Goal: Obtain resource: Download file/media

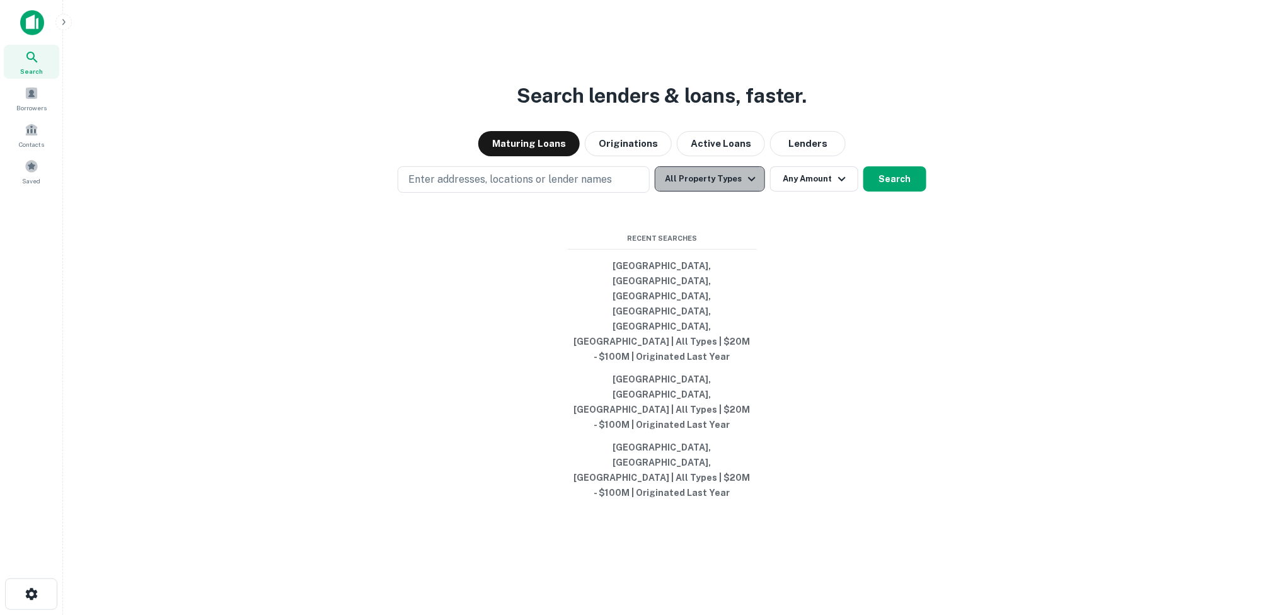
click at [748, 182] on icon "button" at bounding box center [752, 179] width 8 height 4
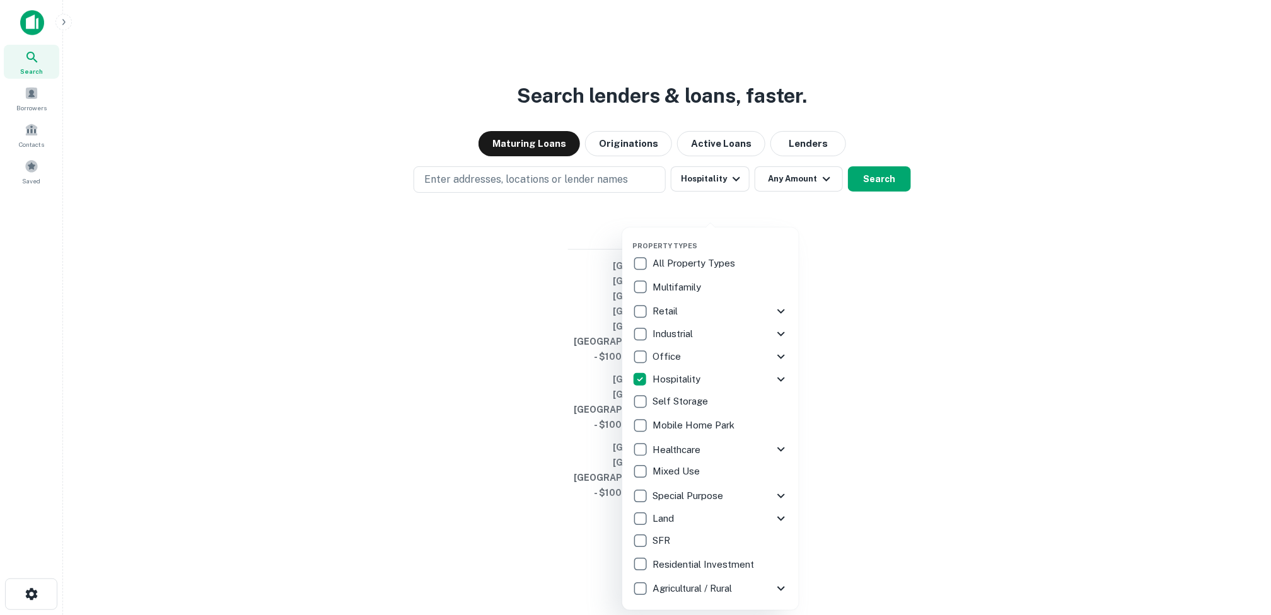
click at [483, 238] on div at bounding box center [635, 307] width 1271 height 615
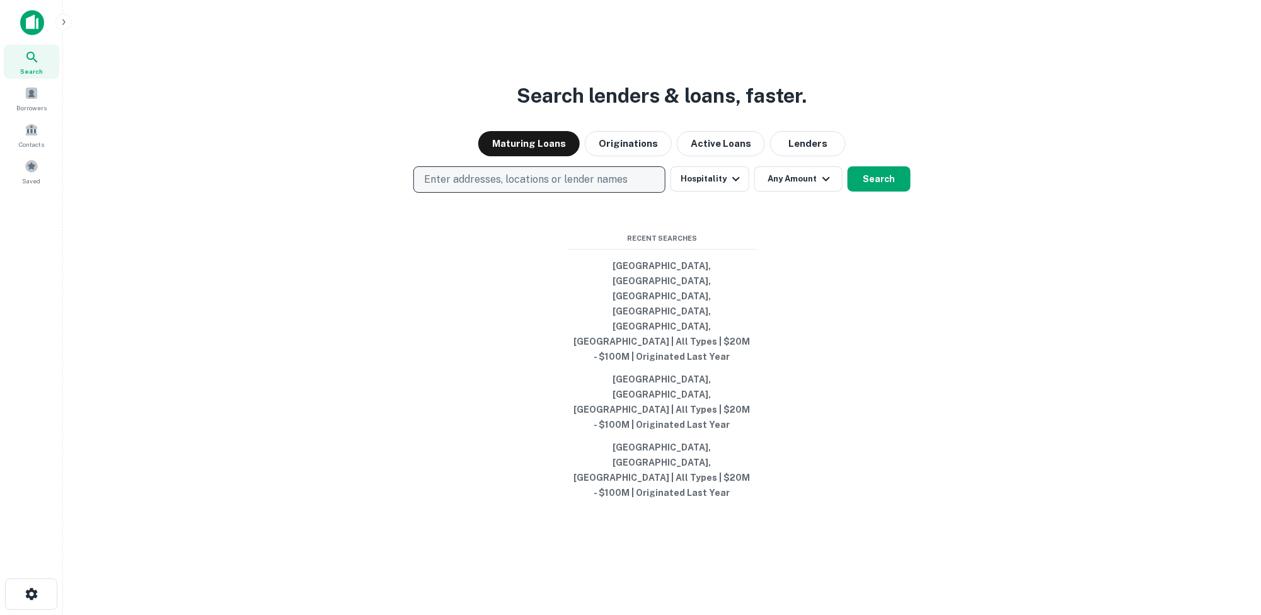
click at [507, 187] on p "Enter addresses, locations or lender names" at bounding box center [526, 179] width 204 height 15
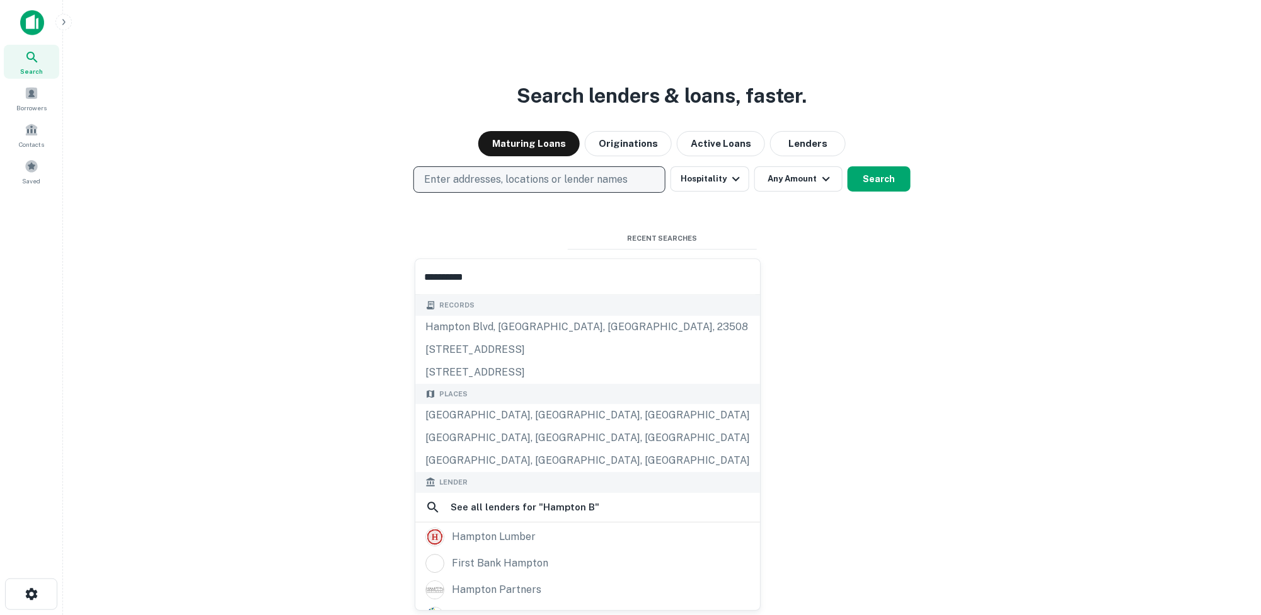
type input "**********"
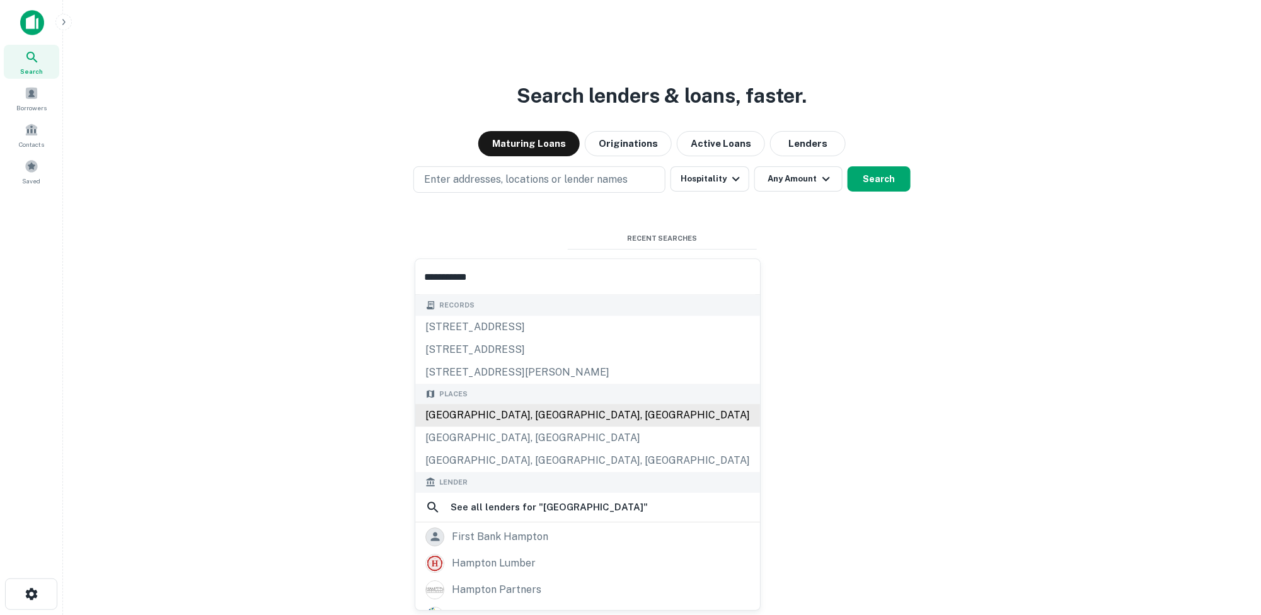
click at [526, 417] on div "Hampton Bays, NY, USA" at bounding box center [587, 415] width 345 height 23
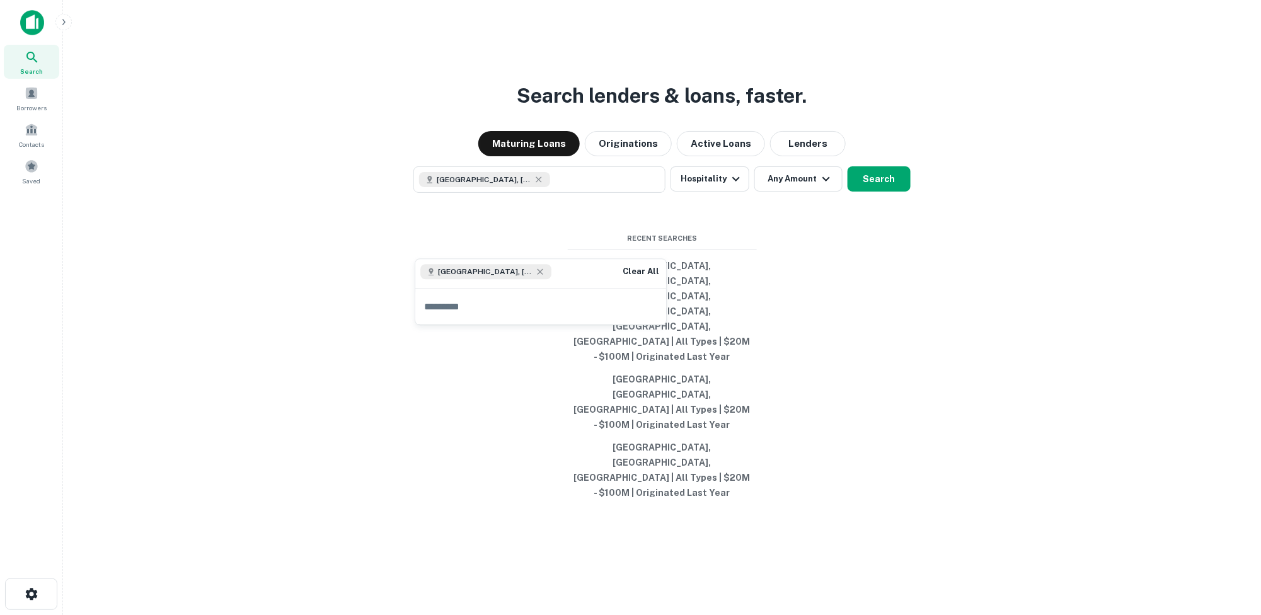
click at [904, 125] on div "Search lenders & loans, faster. Maturing Loans Originations Active Loans Lender…" at bounding box center [662, 337] width 1178 height 615
click at [795, 156] on button "Lenders" at bounding box center [808, 143] width 76 height 25
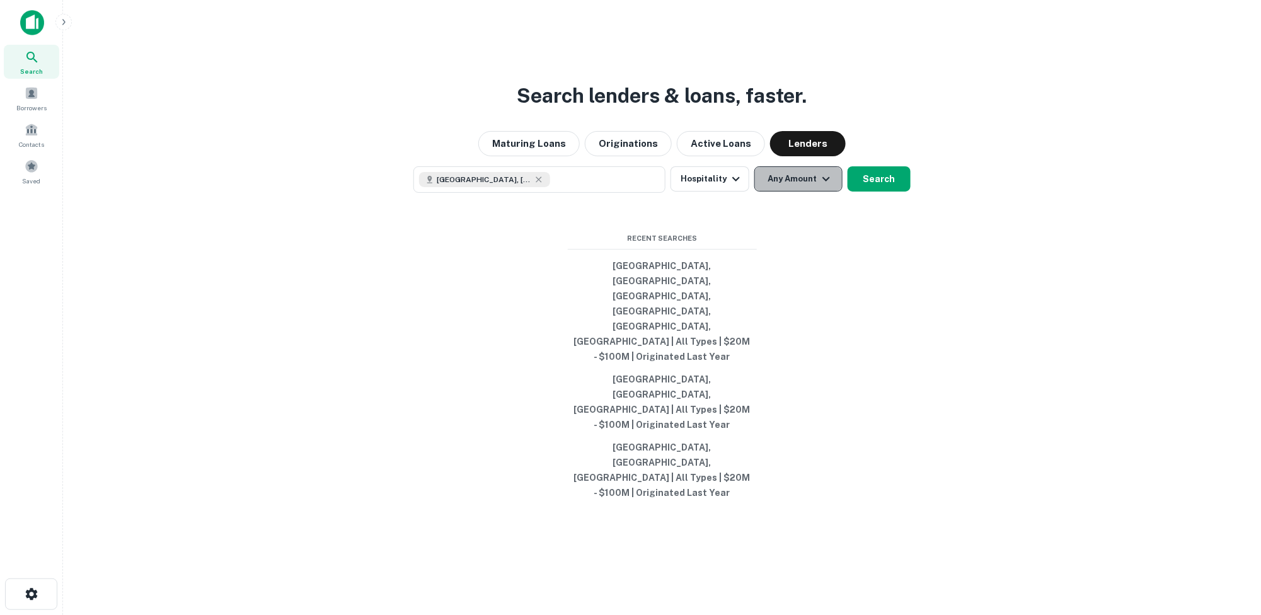
click at [824, 187] on icon "button" at bounding box center [826, 178] width 15 height 15
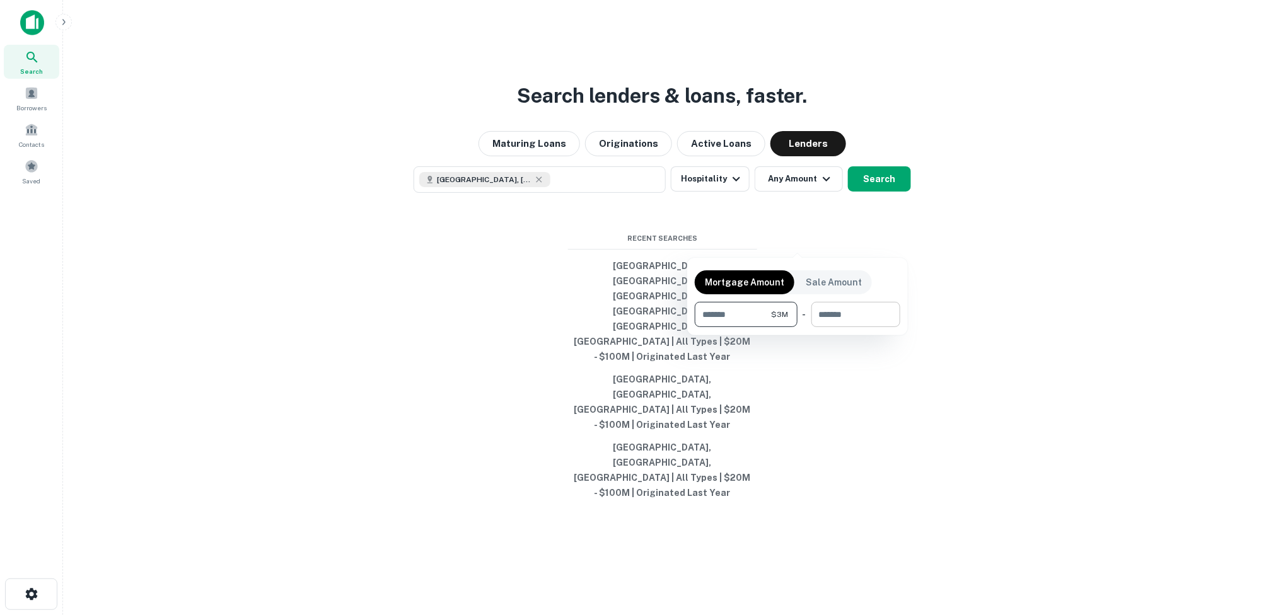
type input "*******"
click at [824, 318] on input "number" at bounding box center [851, 314] width 80 height 25
type input "********"
click at [877, 237] on div at bounding box center [635, 307] width 1271 height 615
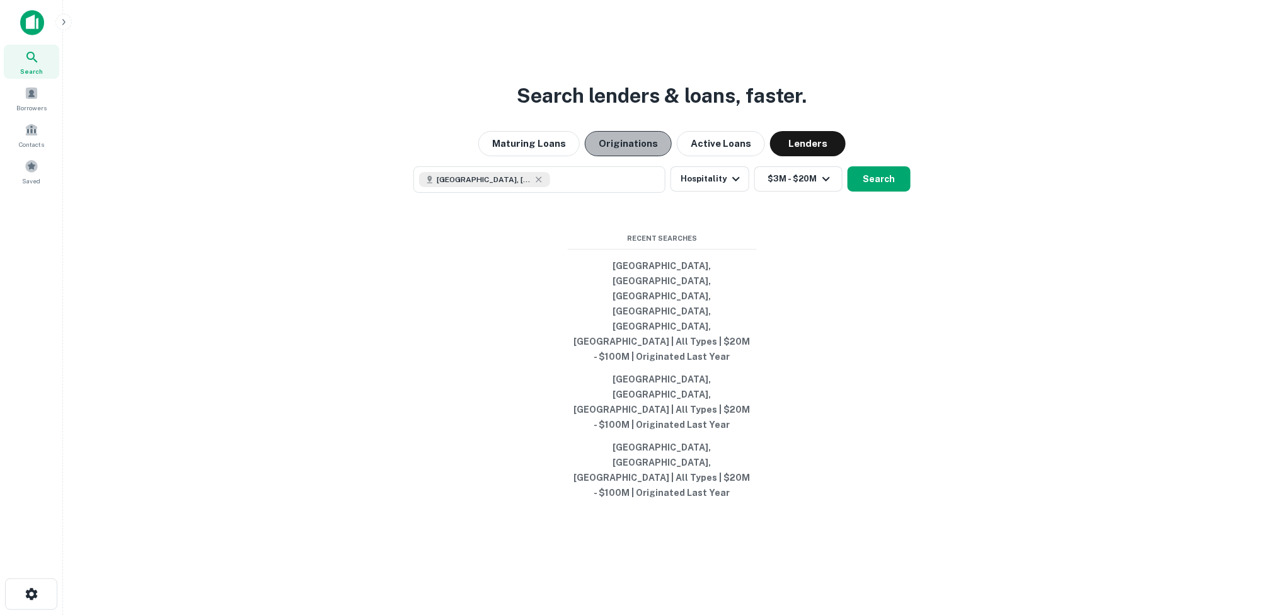
click at [630, 156] on button "Originations" at bounding box center [628, 143] width 87 height 25
click at [868, 192] on button "Search" at bounding box center [879, 178] width 63 height 25
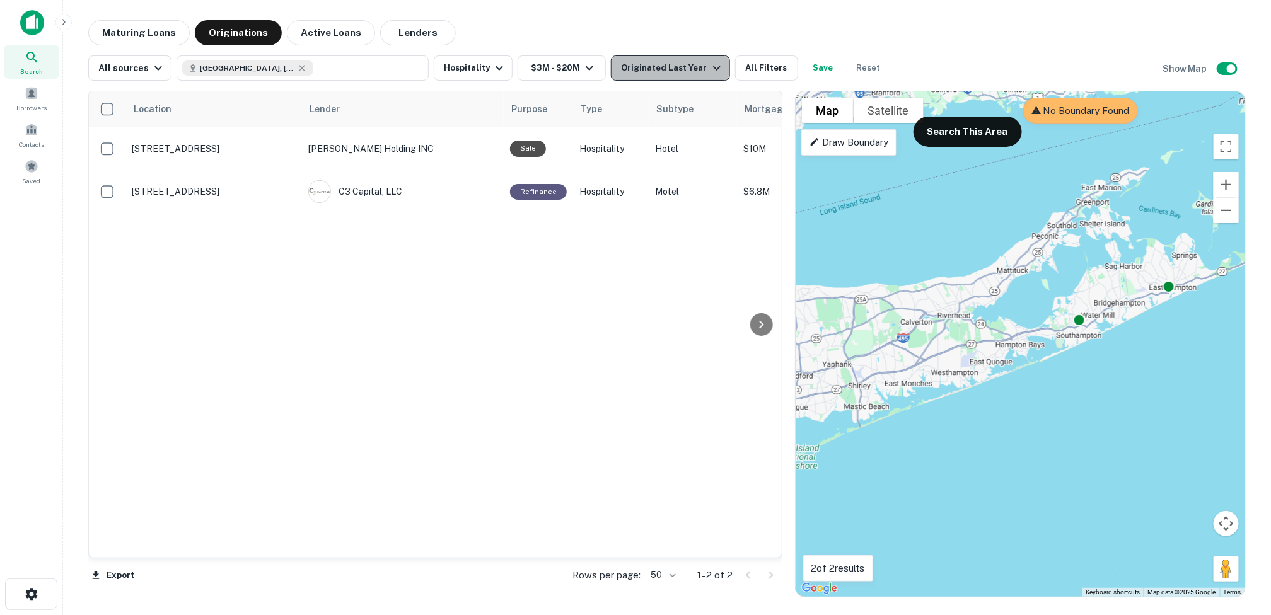
click at [713, 68] on icon "button" at bounding box center [717, 68] width 8 height 4
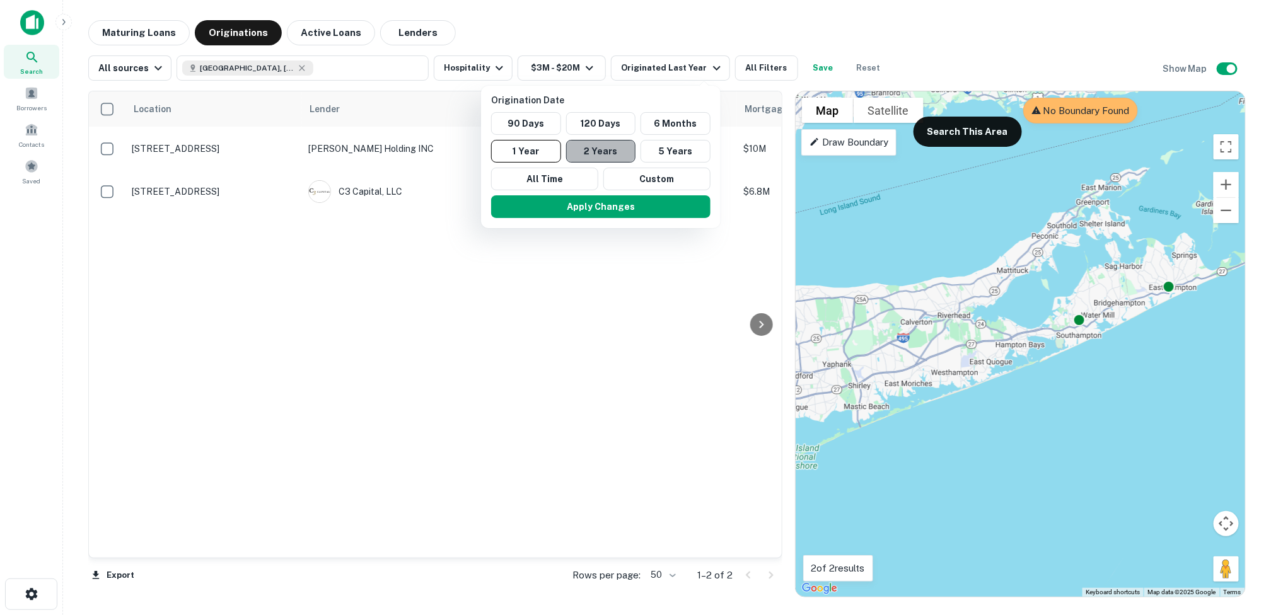
click at [609, 152] on button "2 Years" at bounding box center [601, 151] width 70 height 23
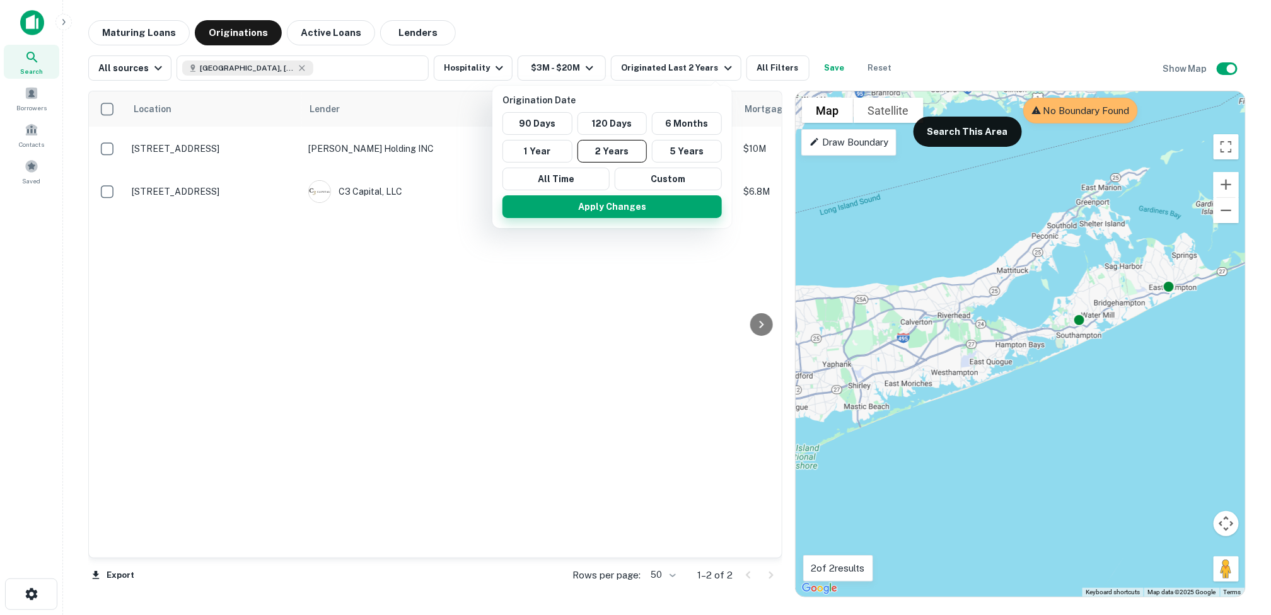
click at [614, 201] on button "Apply Changes" at bounding box center [611, 206] width 219 height 23
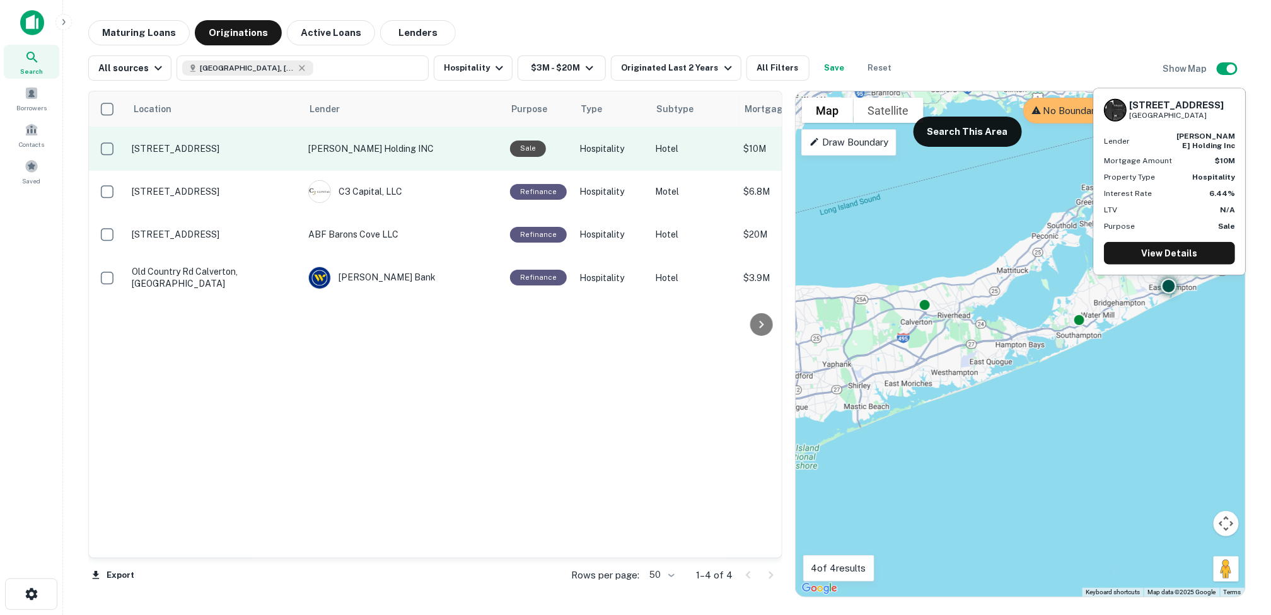
click at [514, 147] on div "Sale" at bounding box center [528, 149] width 36 height 16
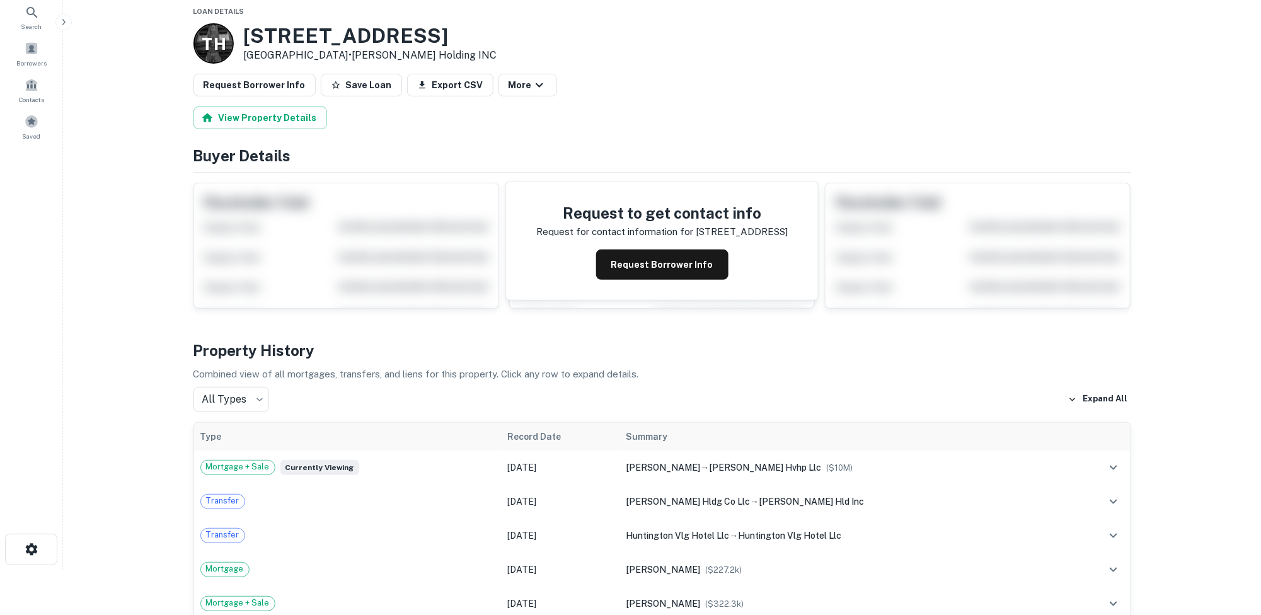
scroll to position [63, 0]
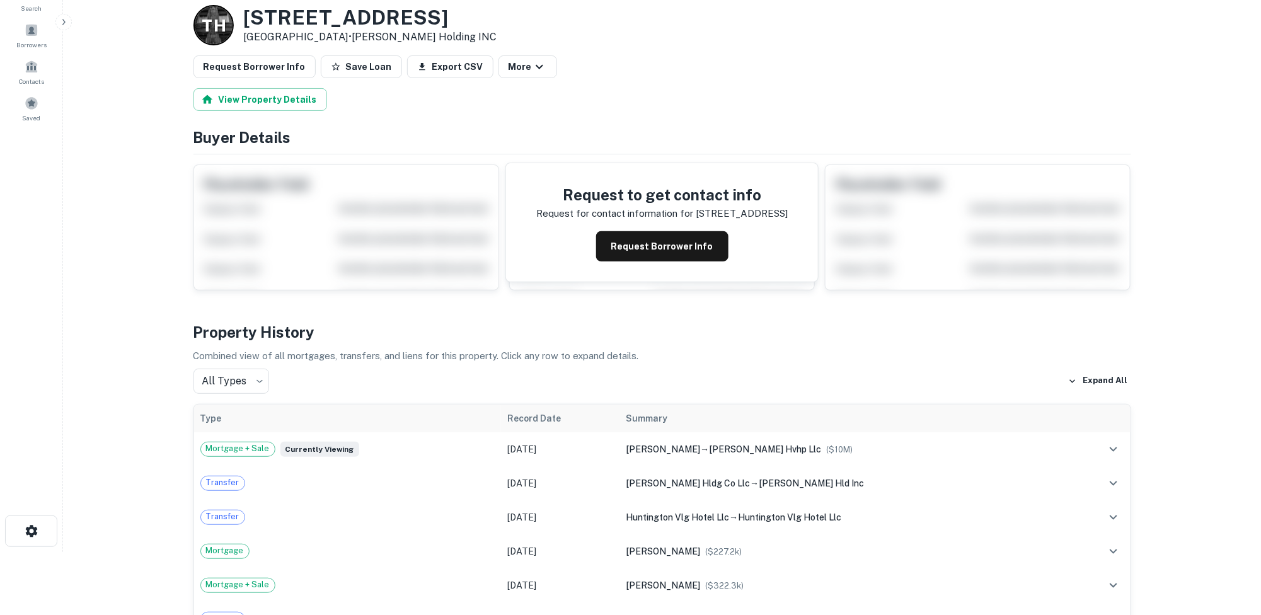
click at [847, 245] on div "Request to get contact info Request for contact information for 227 main st Req…" at bounding box center [662, 222] width 938 height 136
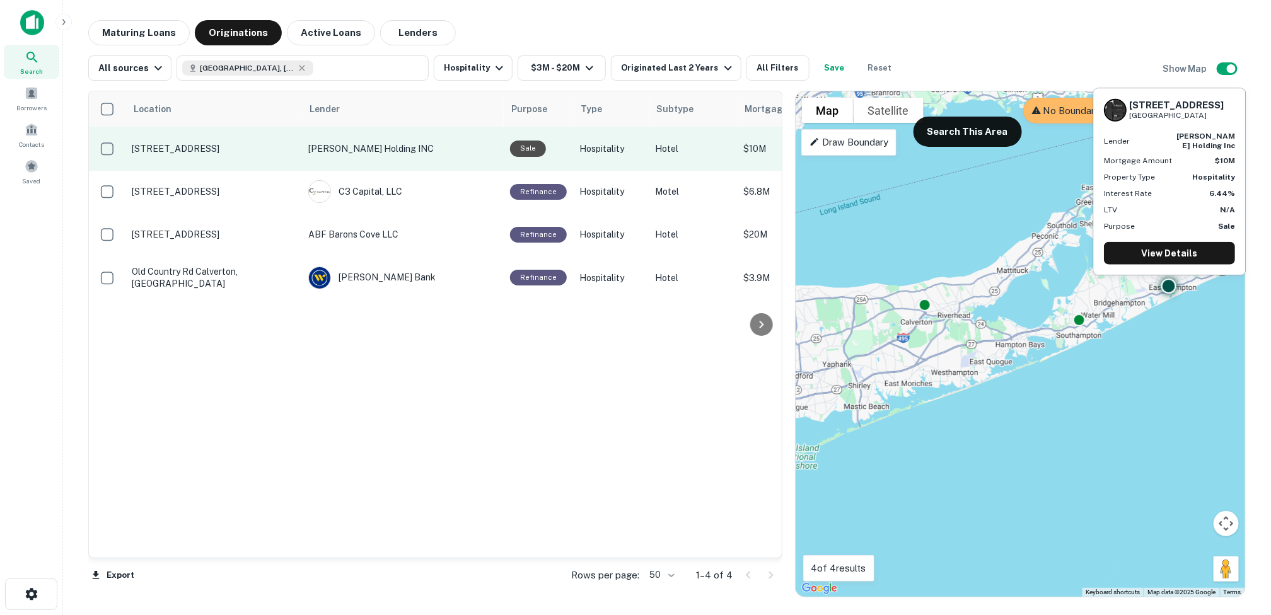
click at [350, 147] on p "[PERSON_NAME] Holding INC" at bounding box center [402, 149] width 189 height 14
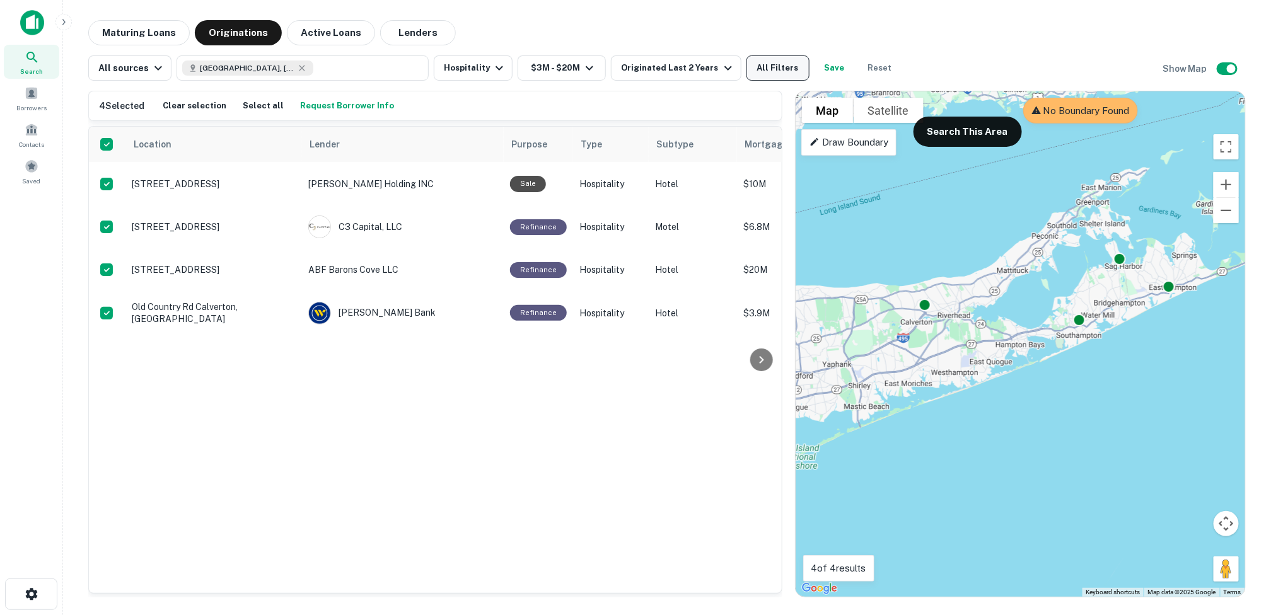
click at [746, 67] on button "All Filters" at bounding box center [777, 67] width 63 height 25
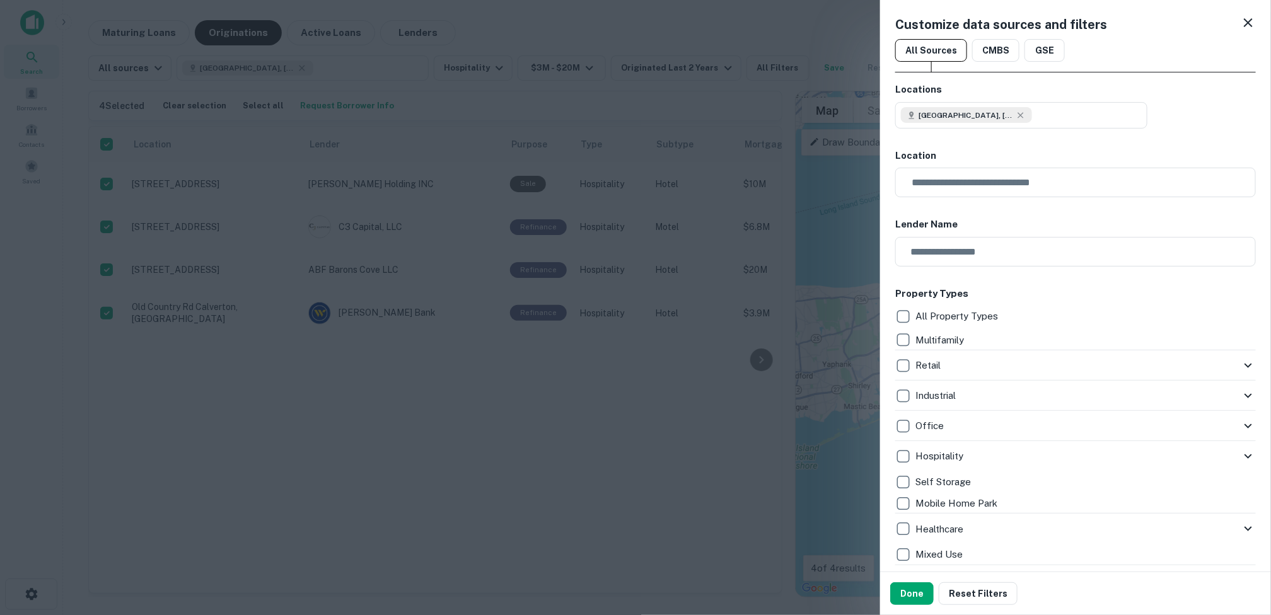
click at [1039, 287] on h6 "Property Types" at bounding box center [1075, 294] width 360 height 14
click at [851, 58] on div at bounding box center [635, 307] width 1271 height 615
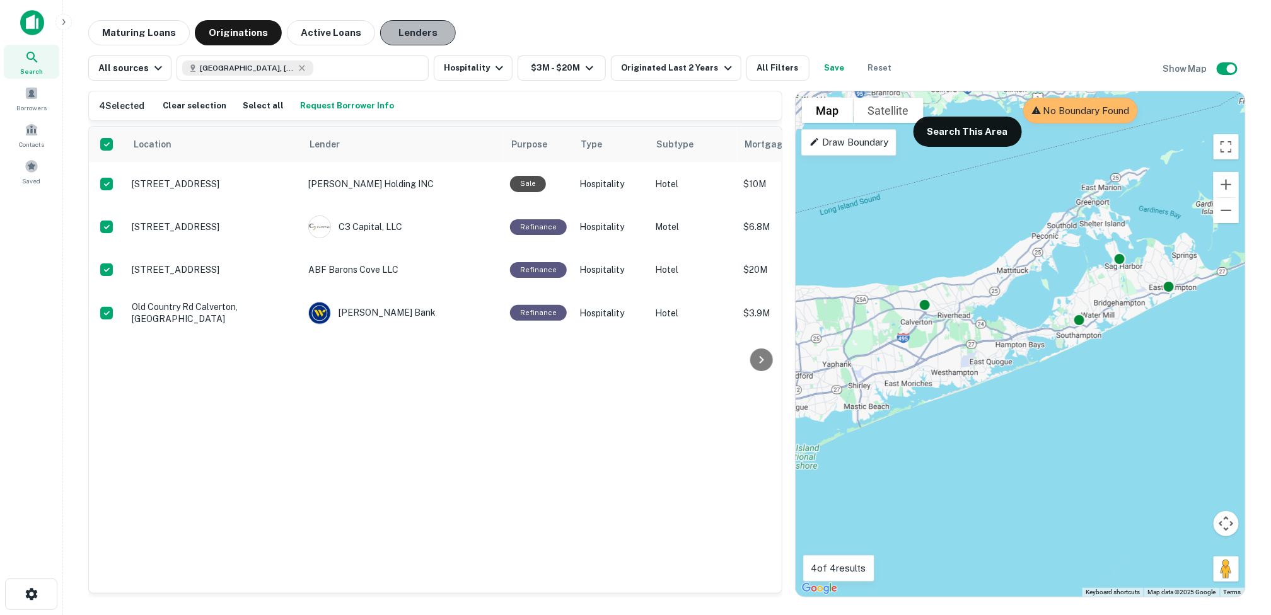
click at [389, 30] on button "Lenders" at bounding box center [418, 32] width 76 height 25
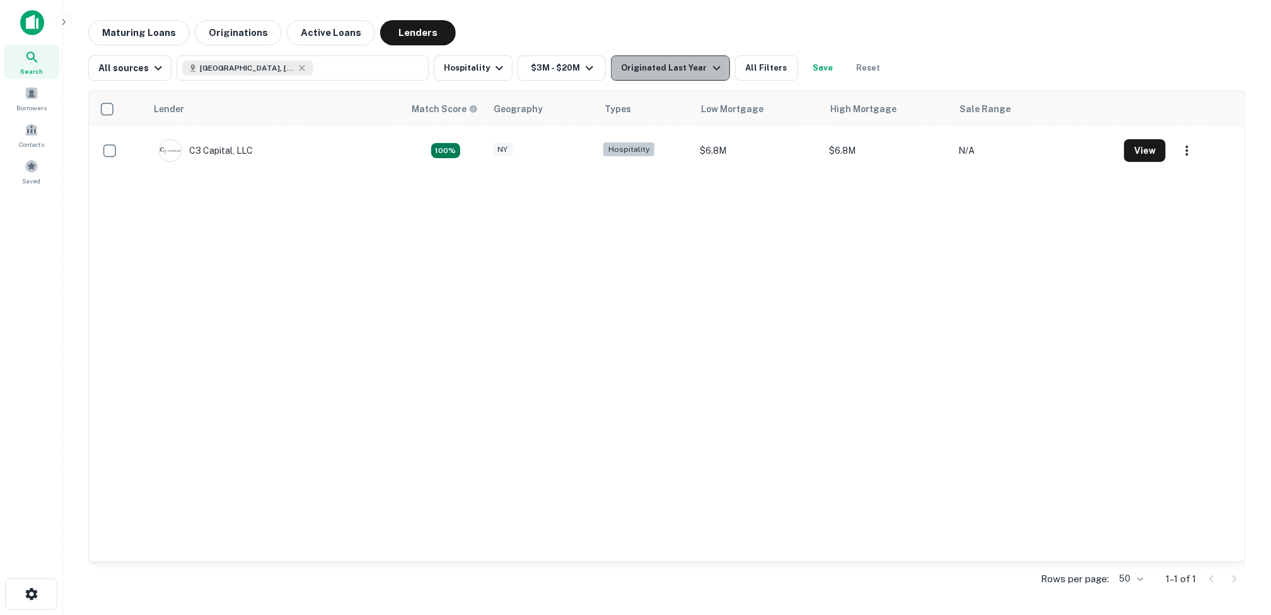
click at [713, 69] on icon "button" at bounding box center [717, 68] width 8 height 4
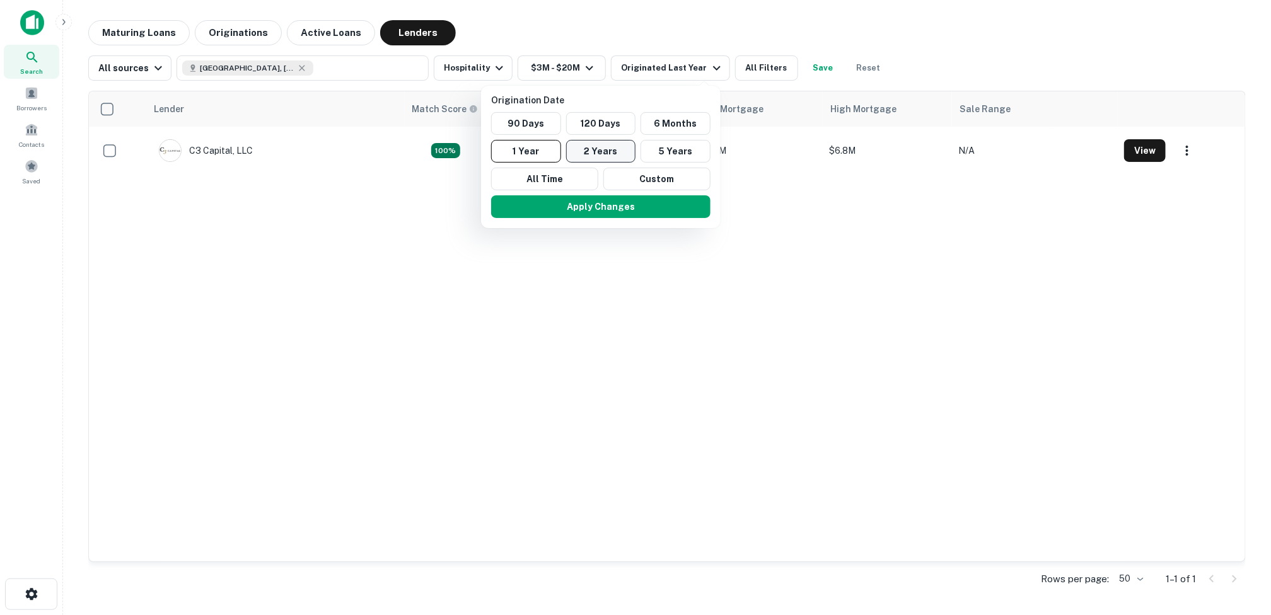
click at [602, 152] on button "2 Years" at bounding box center [601, 151] width 70 height 23
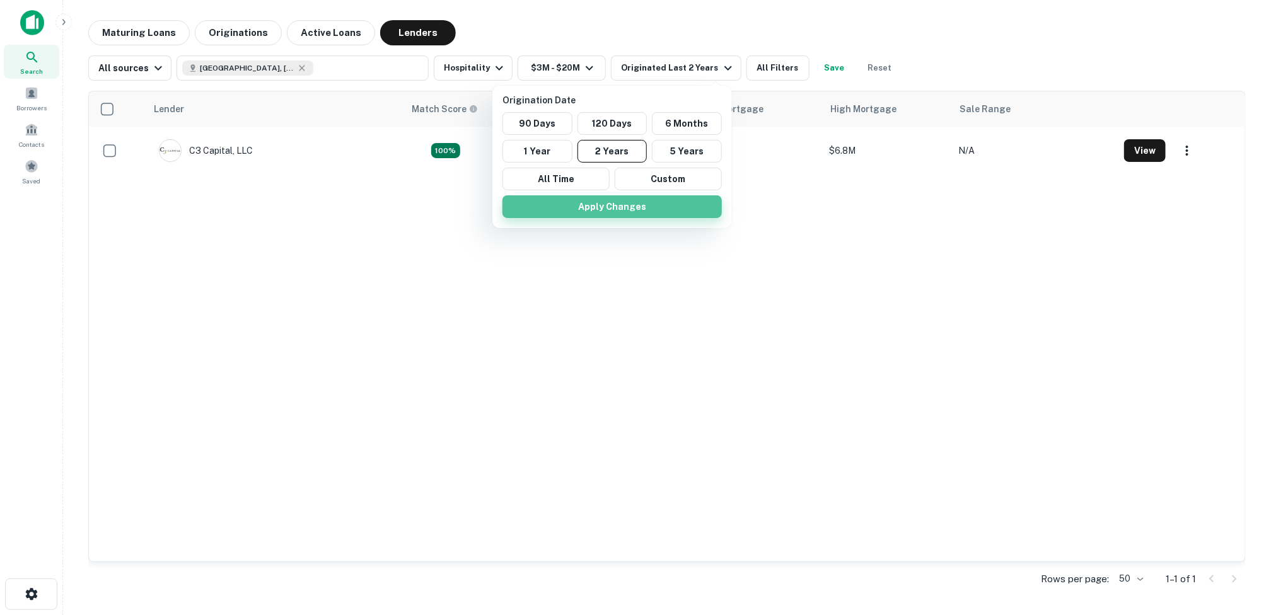
click at [619, 203] on button "Apply Changes" at bounding box center [611, 206] width 219 height 23
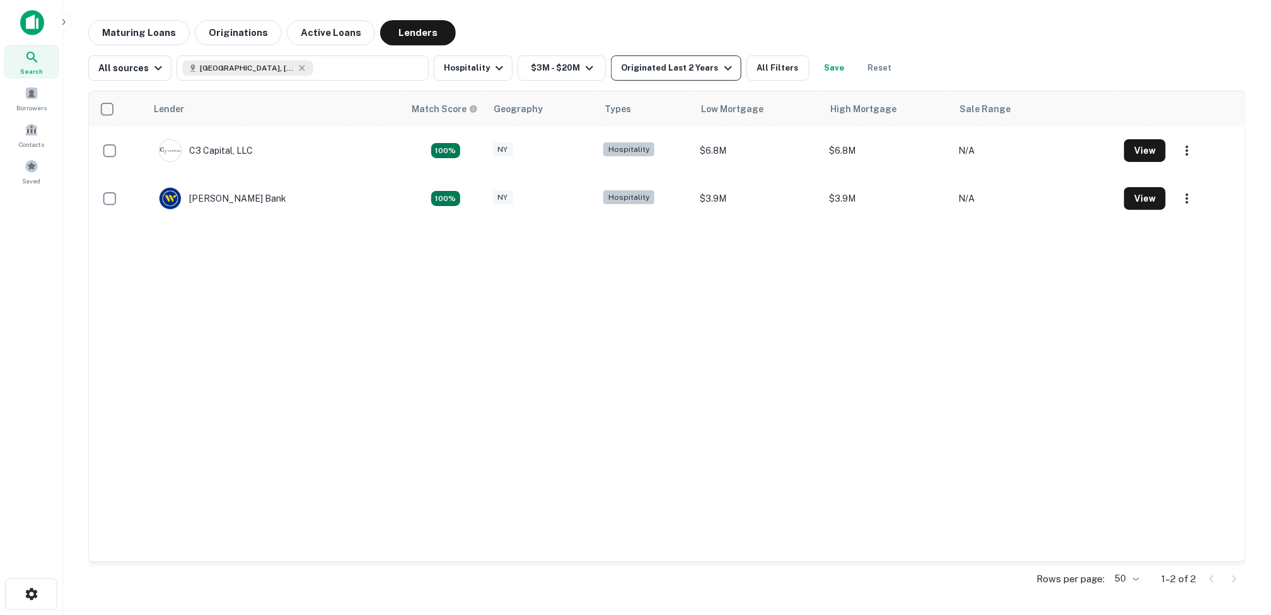
click at [720, 68] on icon "button" at bounding box center [727, 68] width 15 height 15
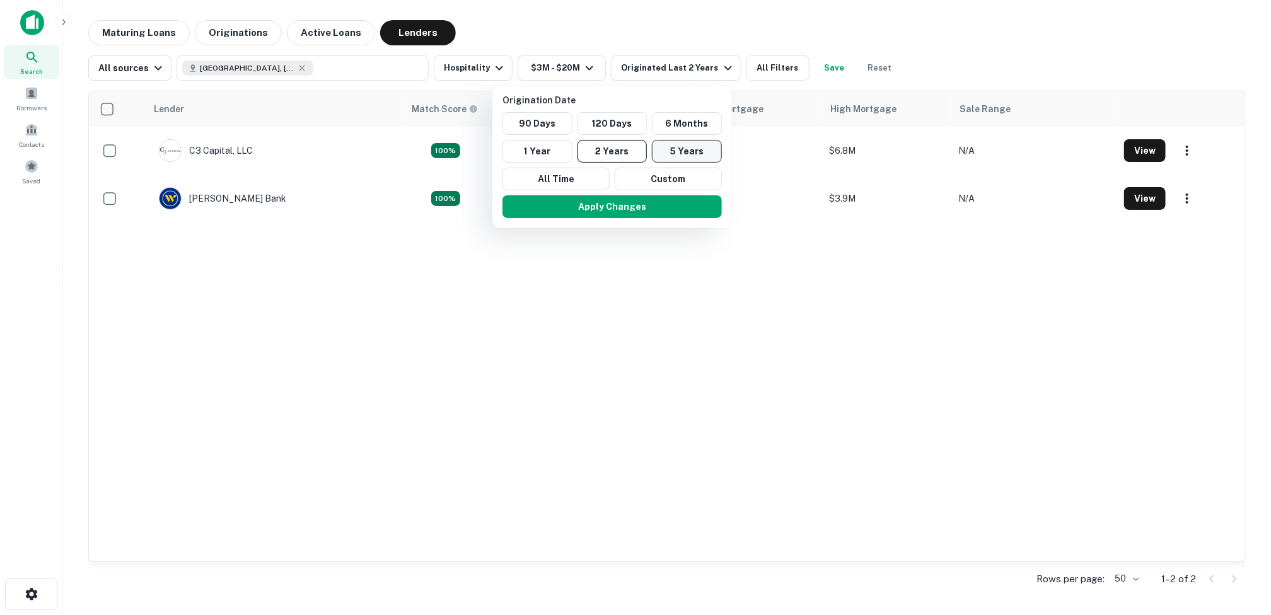
click at [688, 154] on button "5 Years" at bounding box center [687, 151] width 70 height 23
click at [617, 205] on button "Apply Changes" at bounding box center [611, 206] width 219 height 23
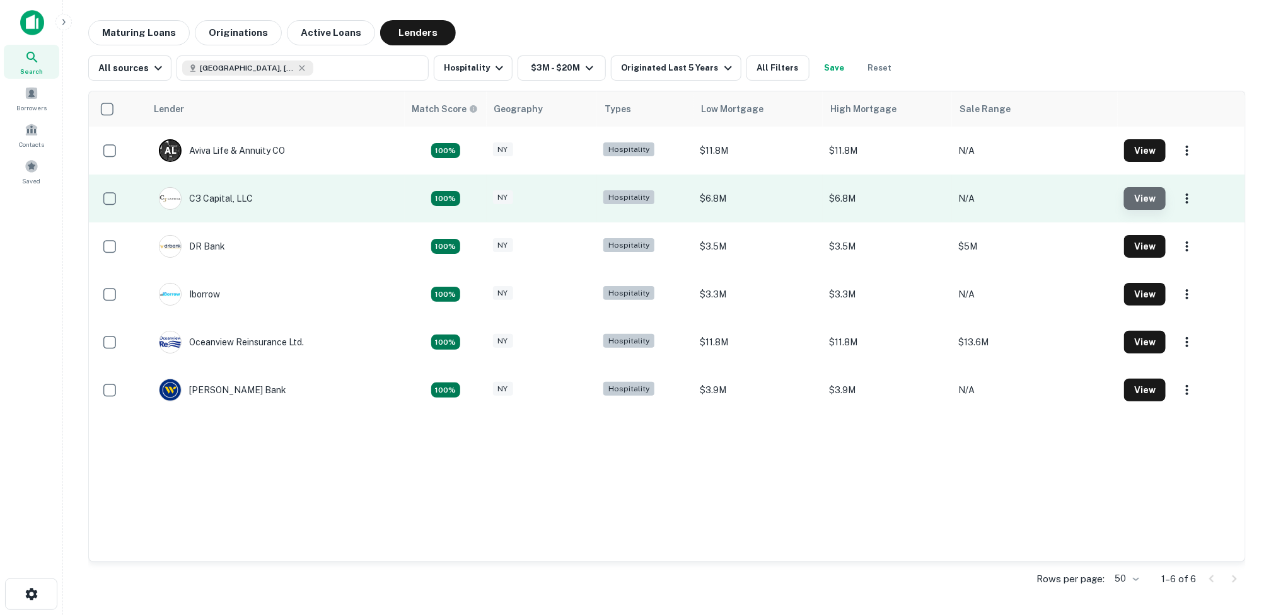
click at [1039, 197] on button "View" at bounding box center [1145, 198] width 42 height 23
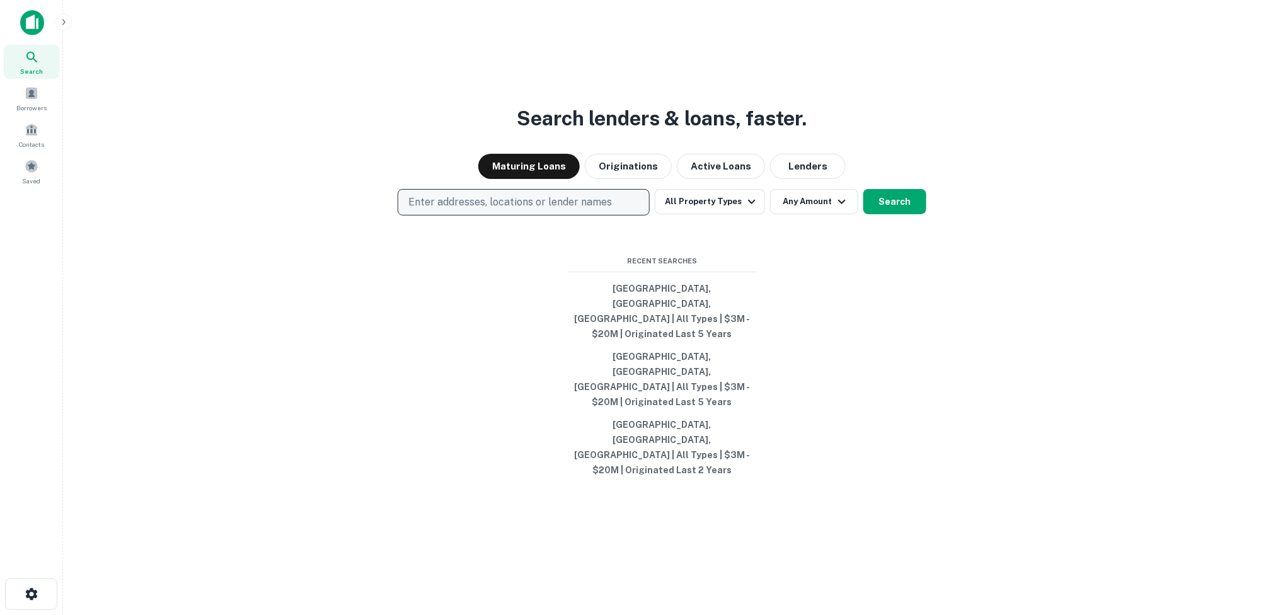
click at [553, 210] on p "Enter addresses, locations or lender names" at bounding box center [510, 202] width 204 height 15
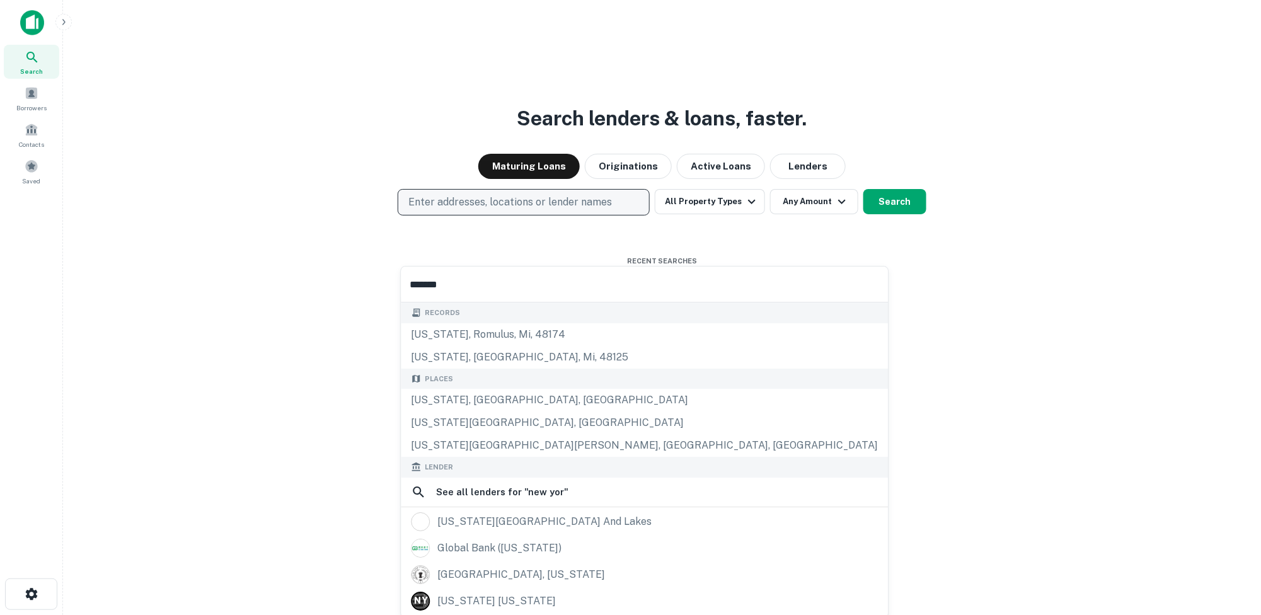
type input "********"
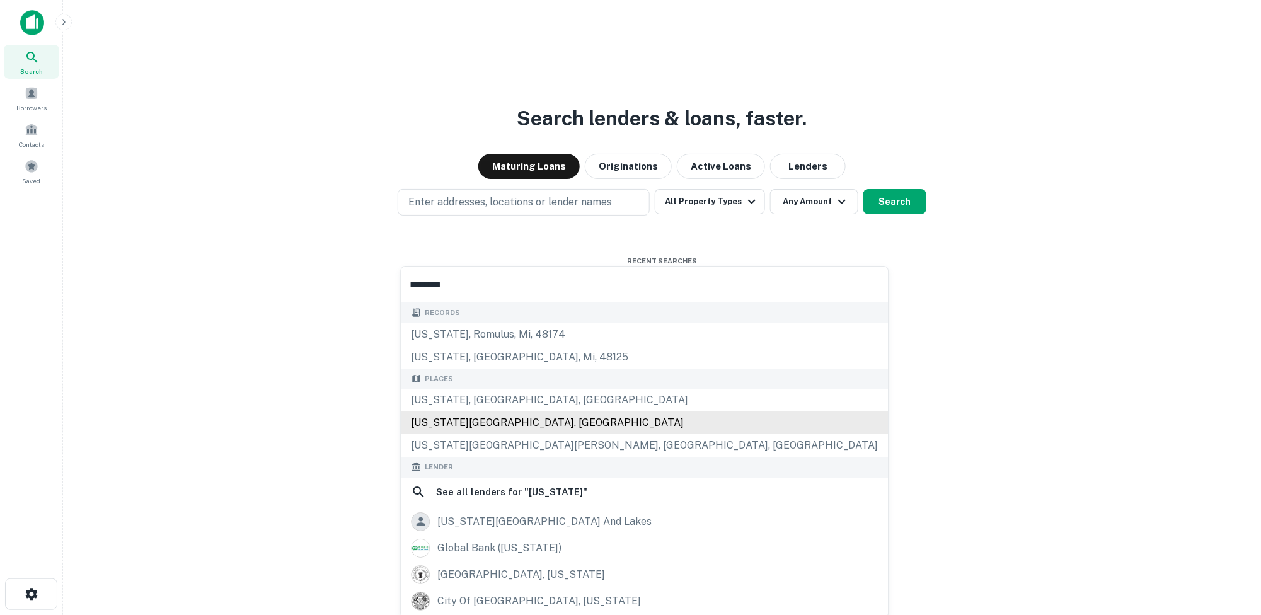
click at [493, 423] on div "[US_STATE][GEOGRAPHIC_DATA], [GEOGRAPHIC_DATA]" at bounding box center [644, 423] width 487 height 23
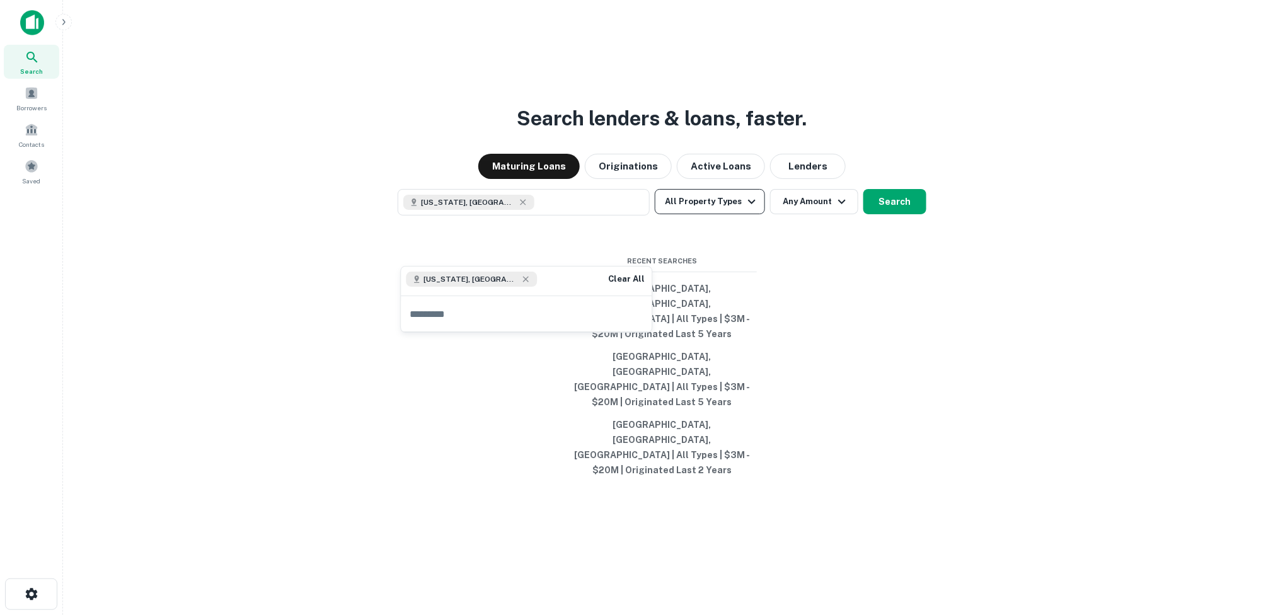
click at [749, 209] on icon "button" at bounding box center [751, 201] width 15 height 15
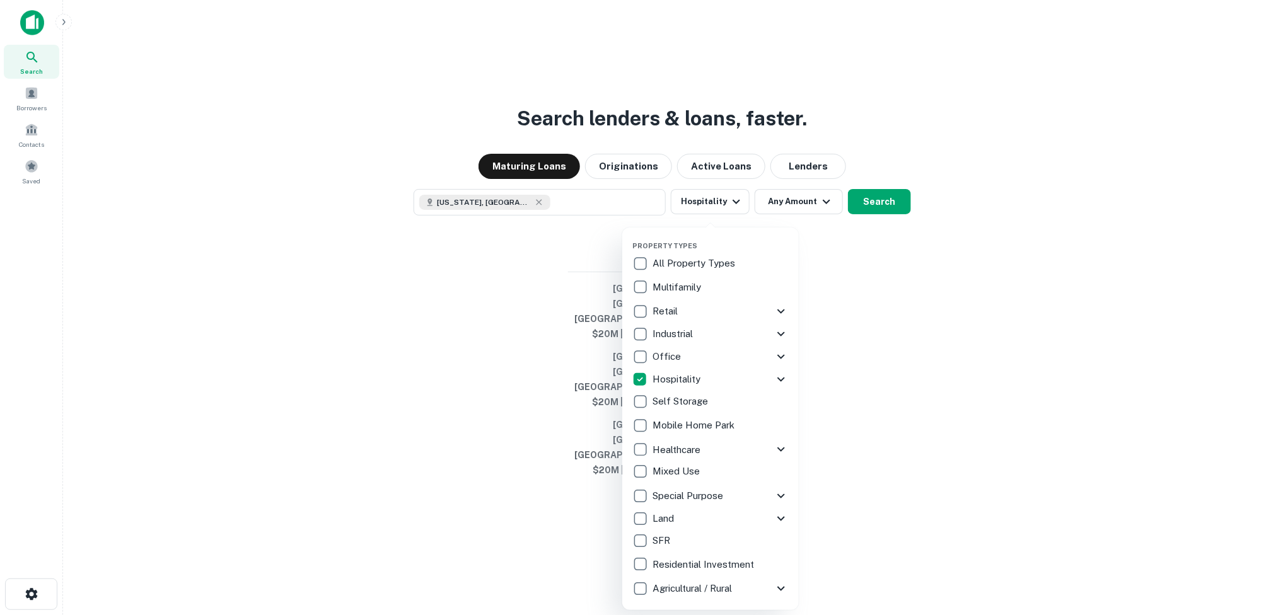
click at [913, 242] on div at bounding box center [635, 307] width 1271 height 615
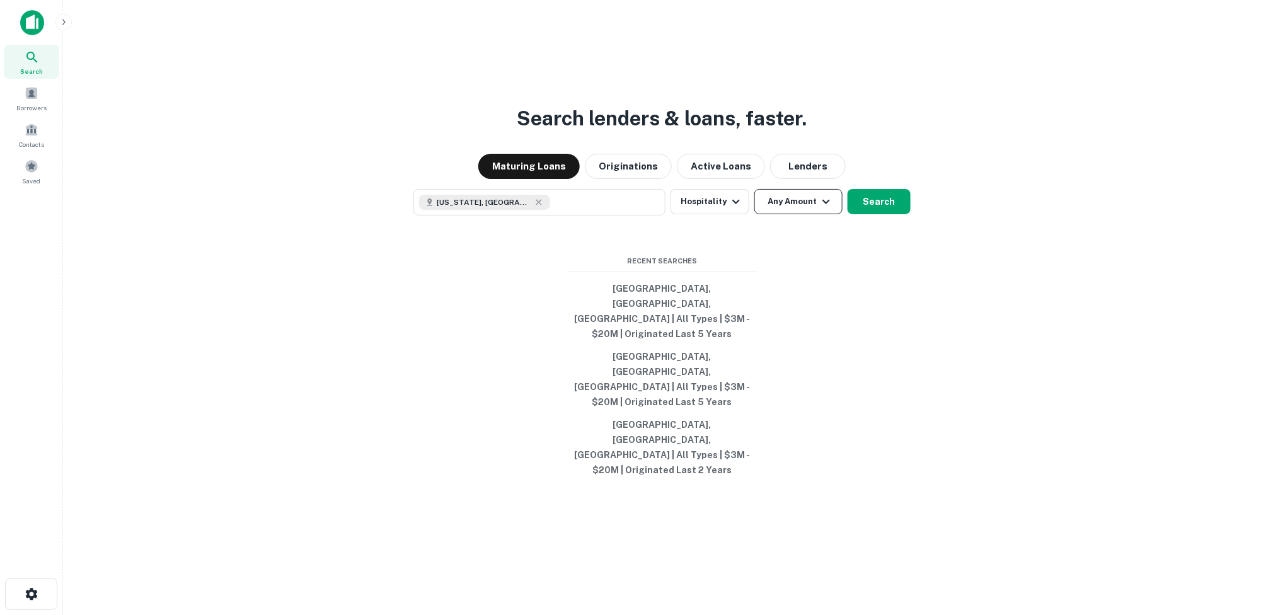
click at [819, 209] on icon "button" at bounding box center [826, 201] width 15 height 15
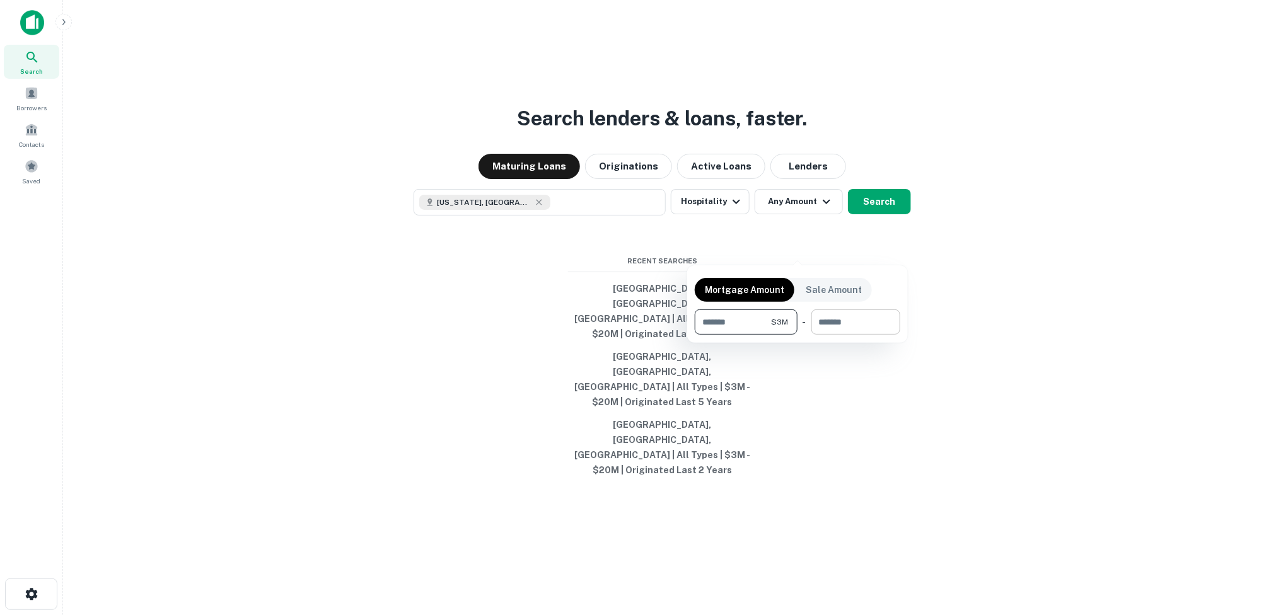
type input "*******"
click at [838, 317] on input "number" at bounding box center [851, 321] width 80 height 25
type input "********"
click at [1039, 262] on div at bounding box center [635, 307] width 1271 height 615
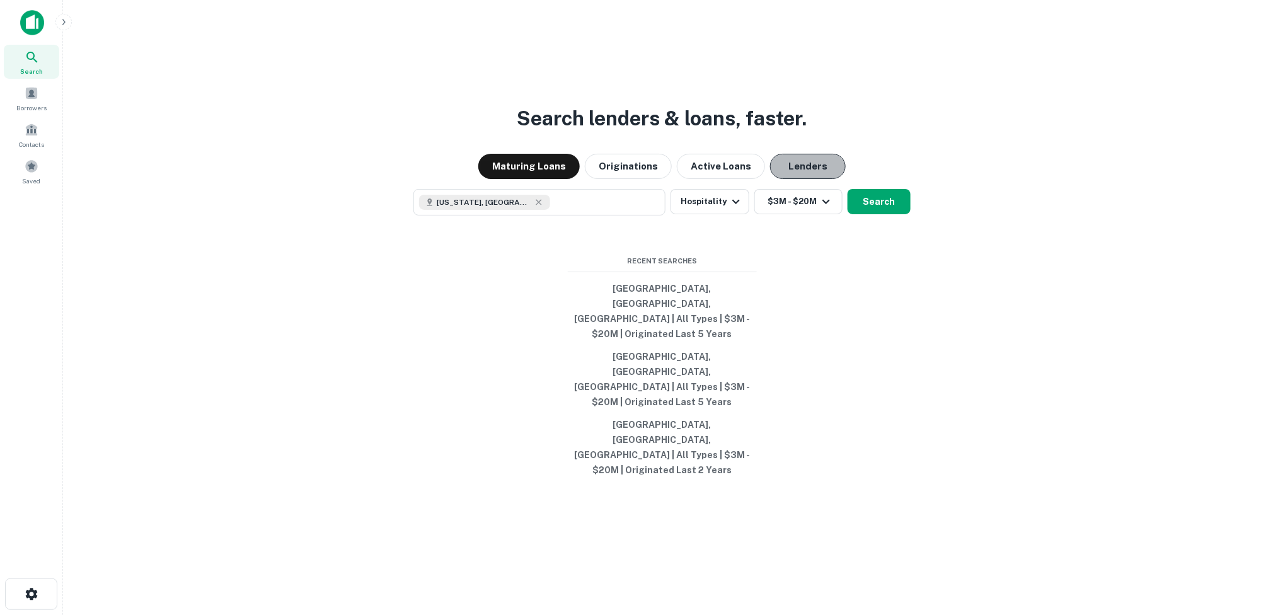
click at [812, 179] on button "Lenders" at bounding box center [808, 166] width 76 height 25
click at [648, 179] on button "Originations" at bounding box center [628, 166] width 87 height 25
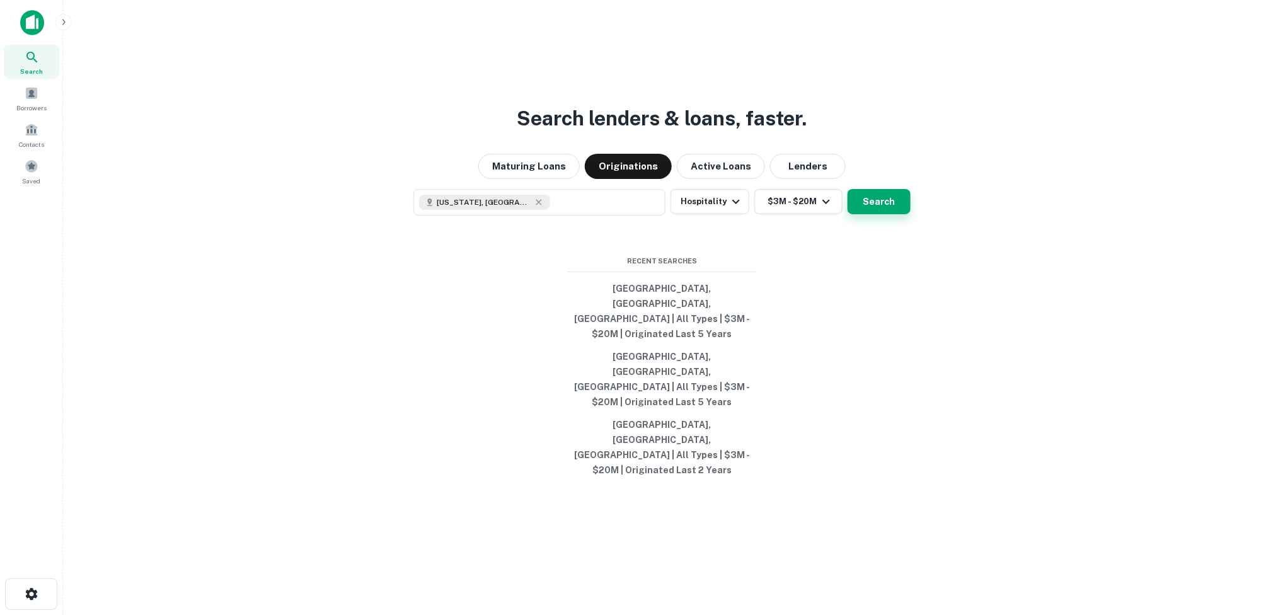
click at [872, 214] on button "Search" at bounding box center [879, 201] width 63 height 25
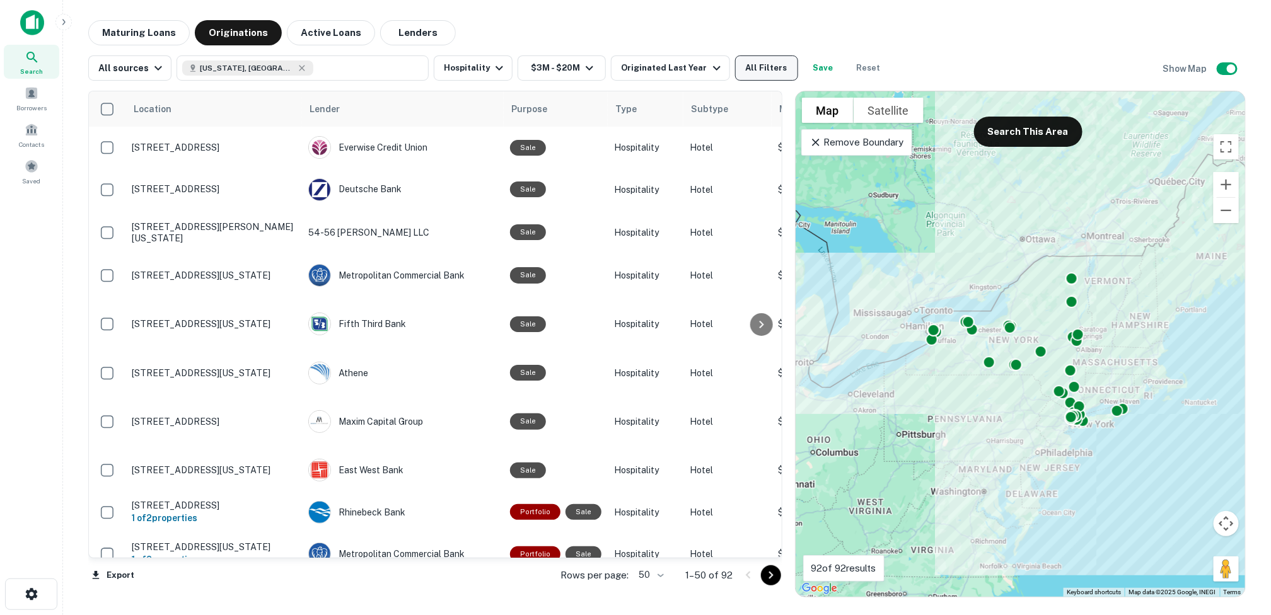
click at [753, 67] on button "All Filters" at bounding box center [766, 67] width 63 height 25
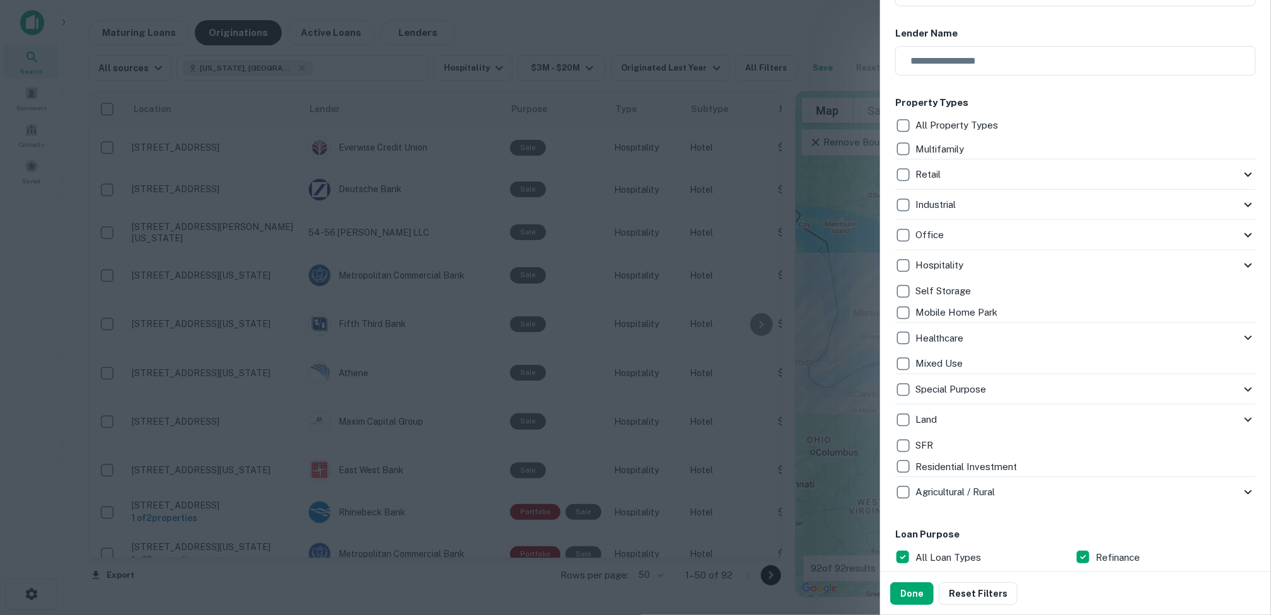
scroll to position [189, 0]
click at [912, 589] on button "Done" at bounding box center [911, 593] width 43 height 23
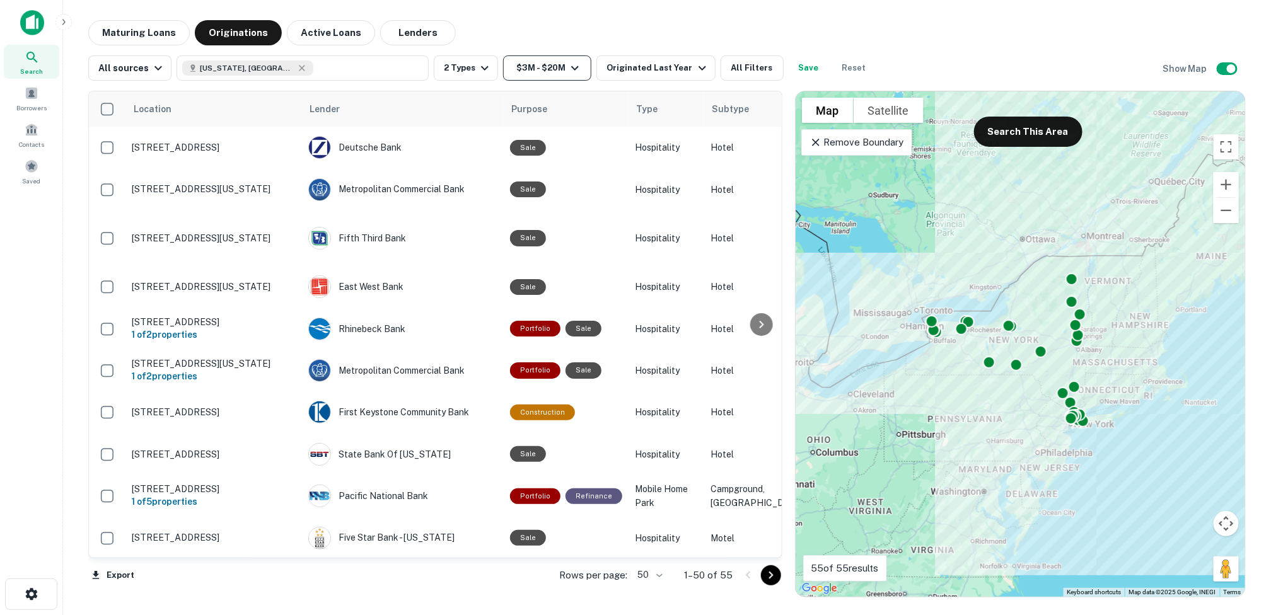
click at [572, 66] on icon "button" at bounding box center [574, 68] width 15 height 15
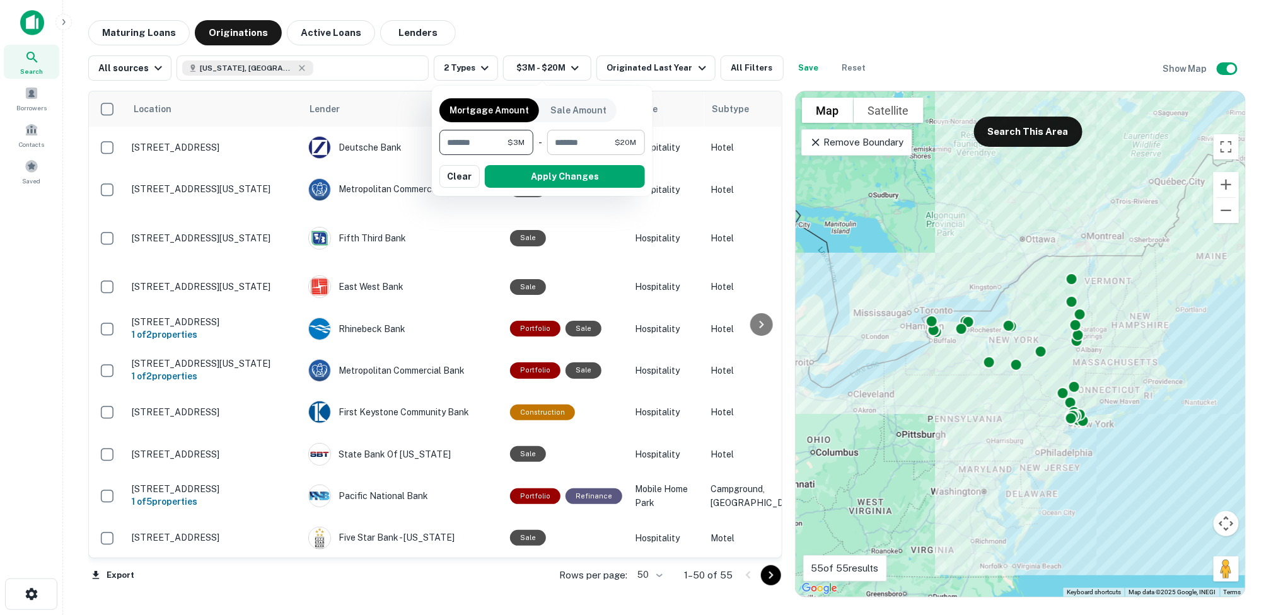
click at [611, 141] on input "********" at bounding box center [580, 142] width 67 height 25
type input "*"
type input "********"
click at [585, 176] on button "Apply Changes" at bounding box center [565, 176] width 160 height 23
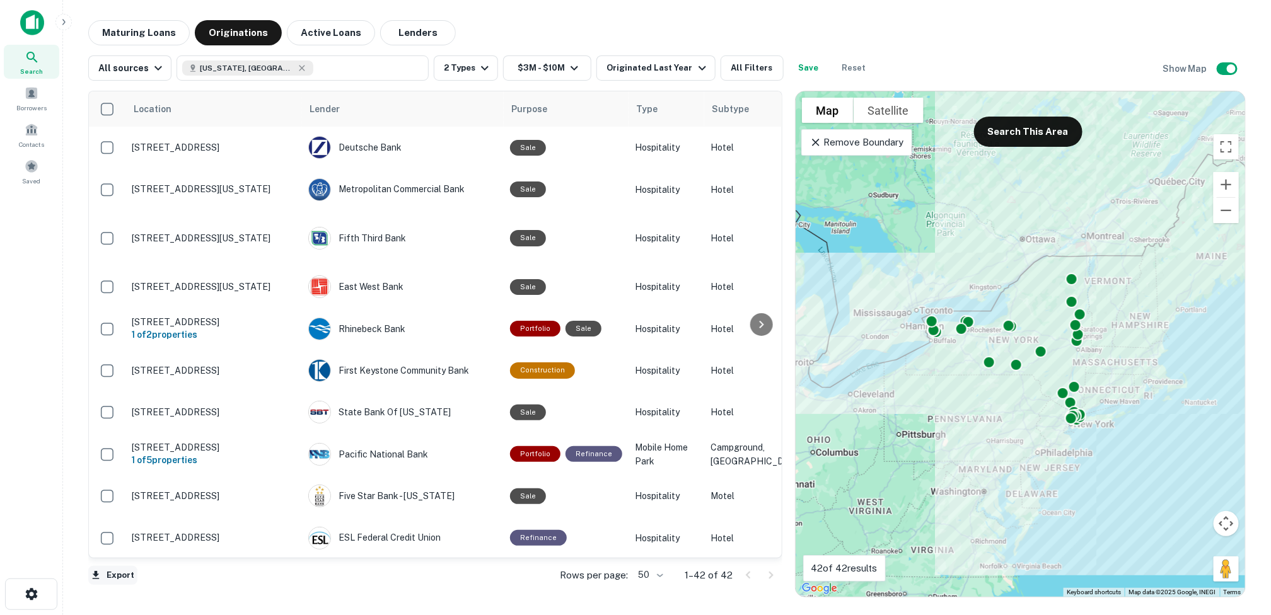
click at [113, 577] on button "Export" at bounding box center [112, 575] width 49 height 19
